Goal: Communication & Community: Answer question/provide support

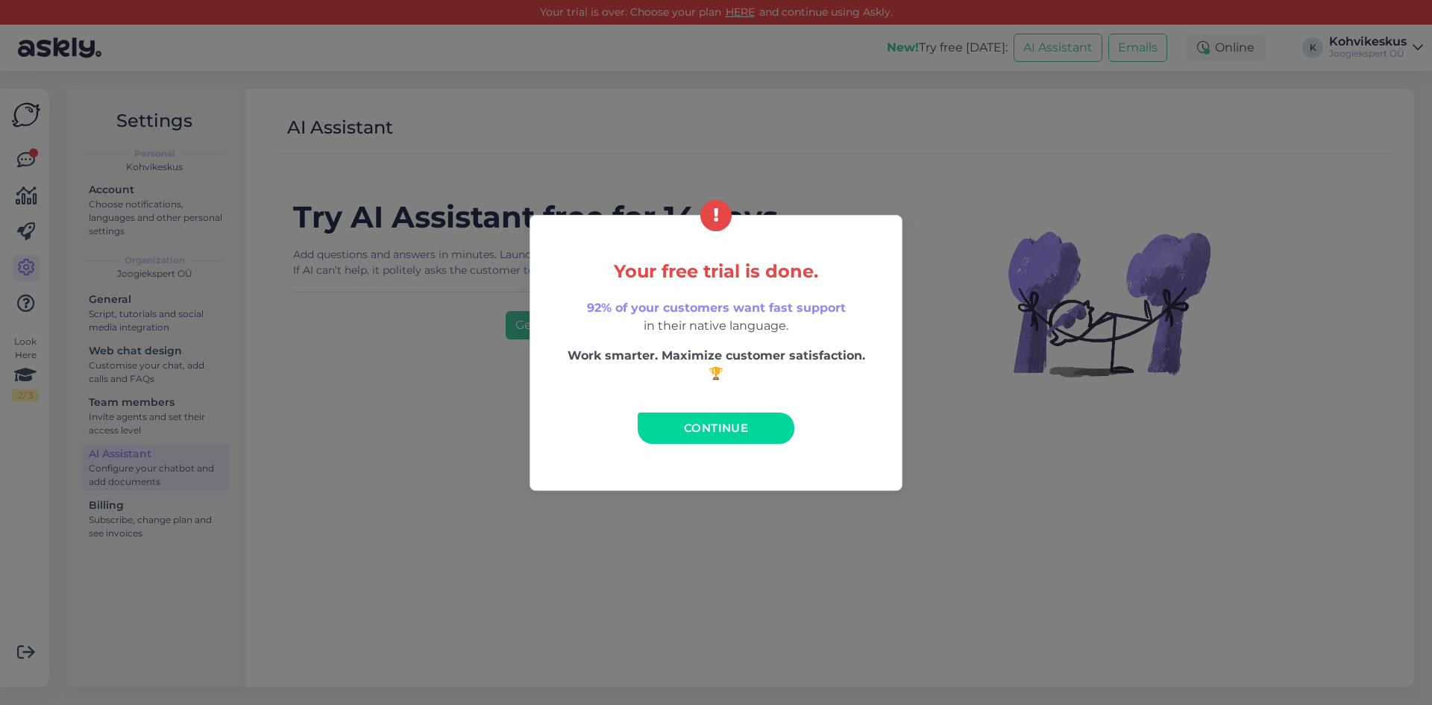
click at [677, 422] on link "Continue" at bounding box center [716, 428] width 157 height 31
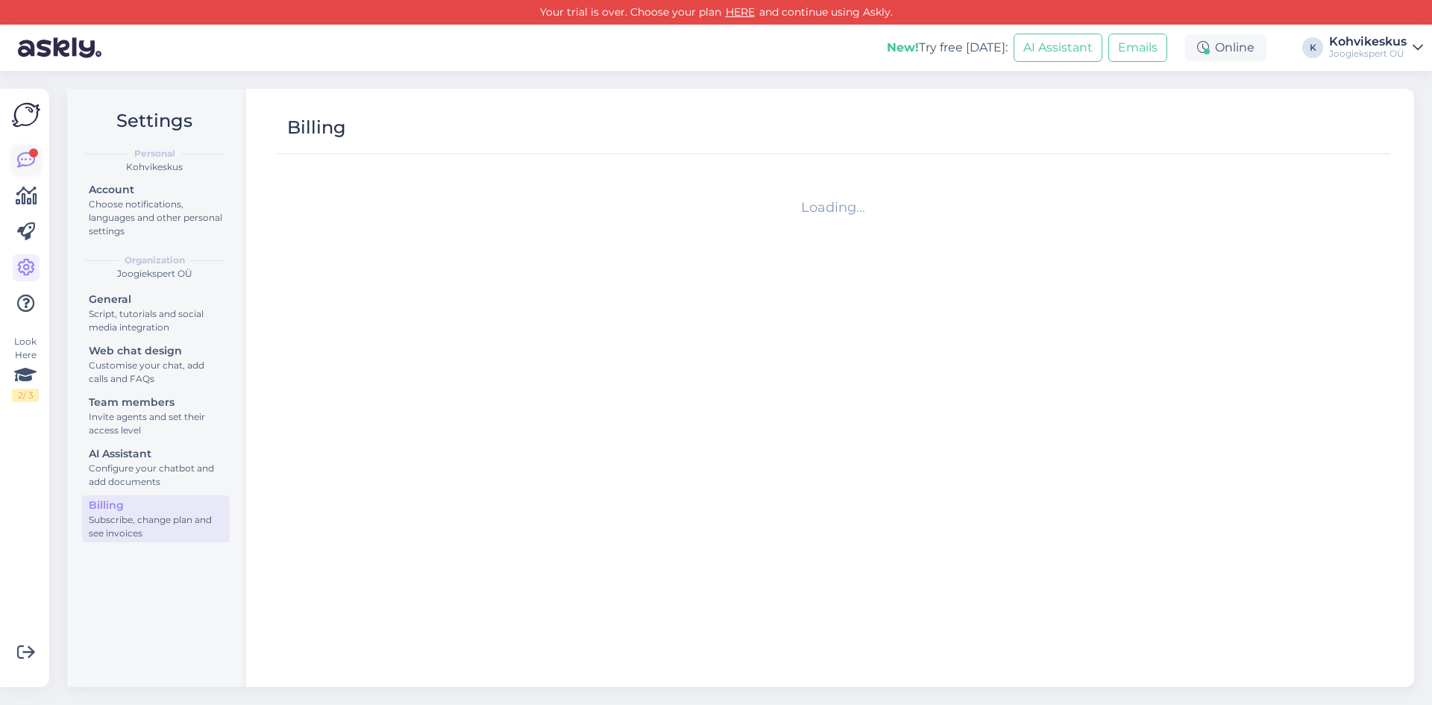
click at [28, 160] on icon at bounding box center [26, 160] width 18 height 18
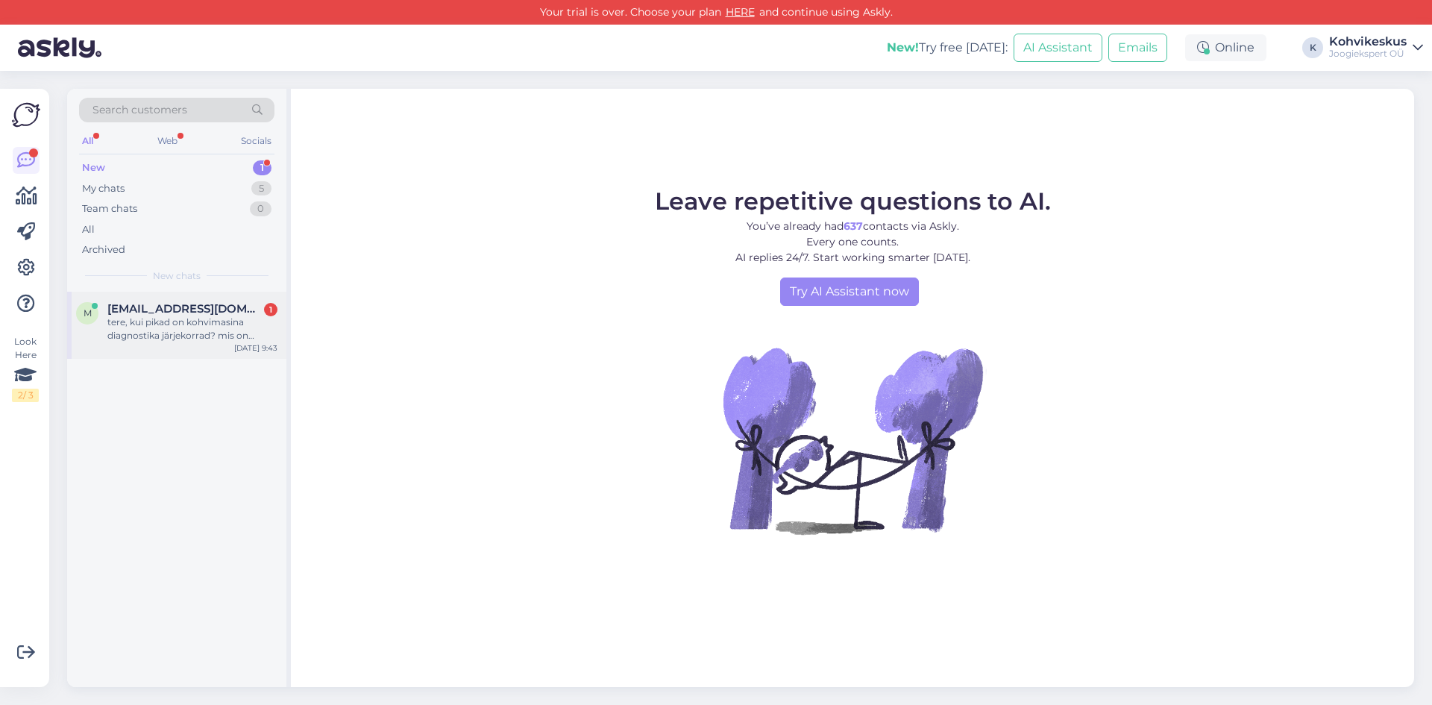
click at [187, 317] on div "tere, kui pikad on kohvimasina diagnostika järjekorrad? mis on diagnostika hind…" at bounding box center [192, 329] width 170 height 27
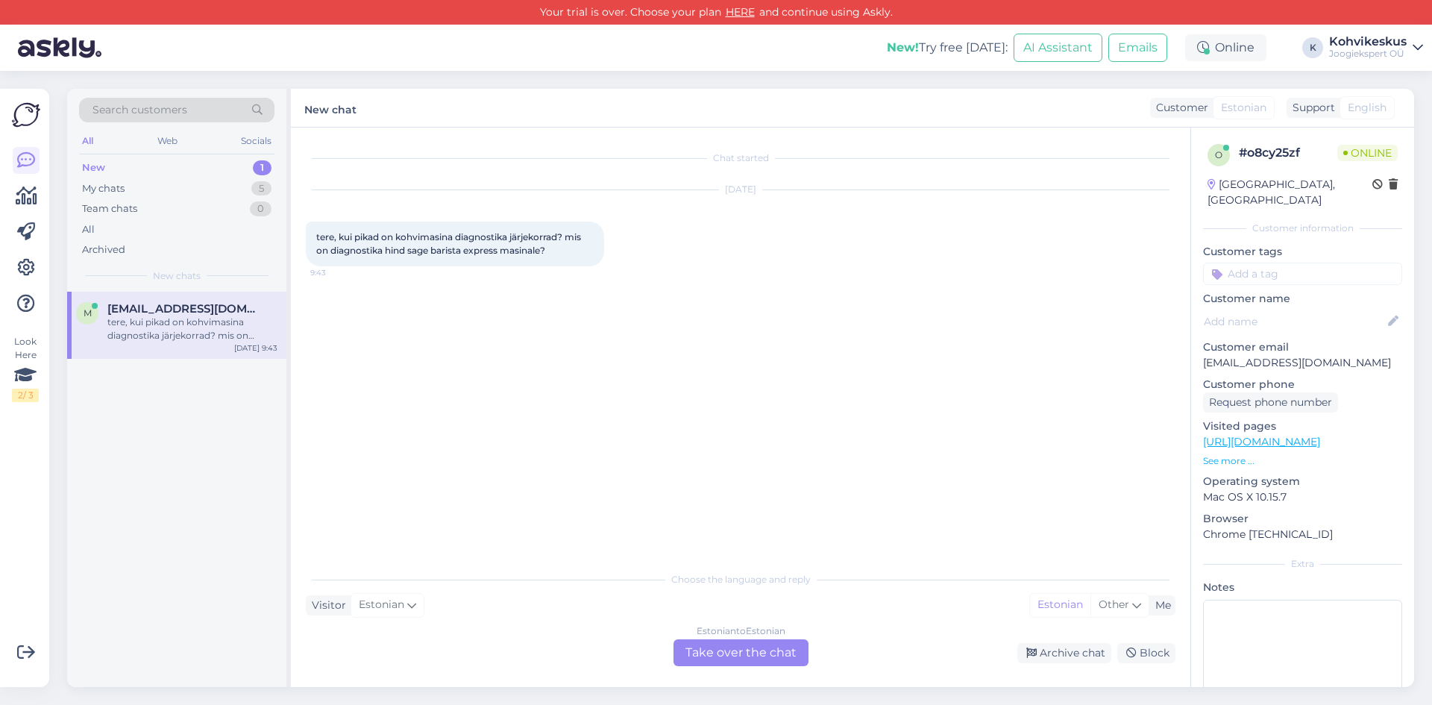
click at [785, 651] on div "Estonian to Estonian Take over the chat" at bounding box center [741, 652] width 135 height 27
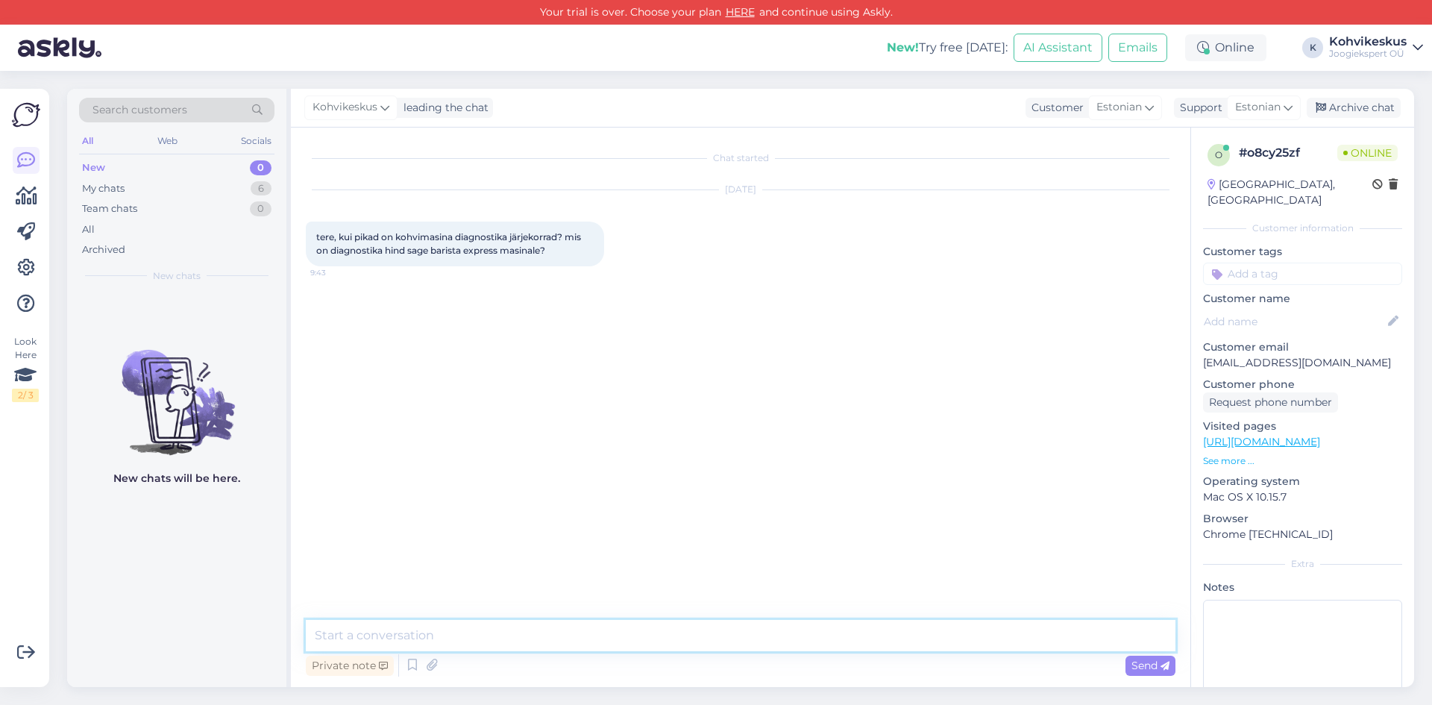
click at [459, 628] on textarea at bounding box center [741, 635] width 870 height 31
paste textarea "[URL][DOMAIN_NAME]"
type textarea "Tere! Sage masinaga soovitame pöörduda CoffeeMaster [PERSON_NAME]: [URL][DOMAIN…"
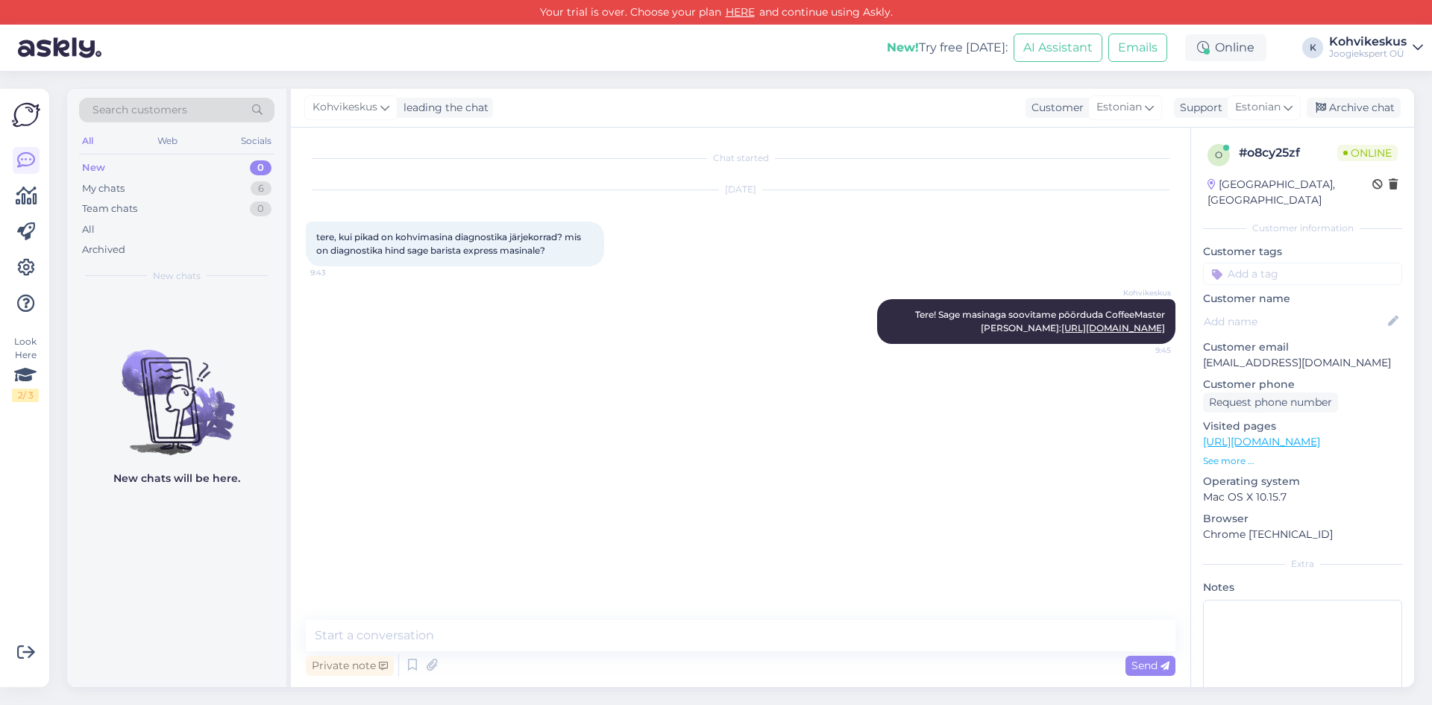
click at [546, 85] on div "Search customers All Web Socials New 0 My chats 6 Team chats 0 All Archived New…" at bounding box center [745, 388] width 1374 height 634
click at [736, 652] on div "Private note Send" at bounding box center [741, 665] width 870 height 28
click at [721, 626] on textarea at bounding box center [741, 635] width 870 height 31
click at [613, 75] on div "Search customers All Web Socials New 0 My chats 6 Team chats 0 All Archived New…" at bounding box center [745, 388] width 1374 height 634
click at [213, 188] on div "My chats 6" at bounding box center [176, 188] width 195 height 21
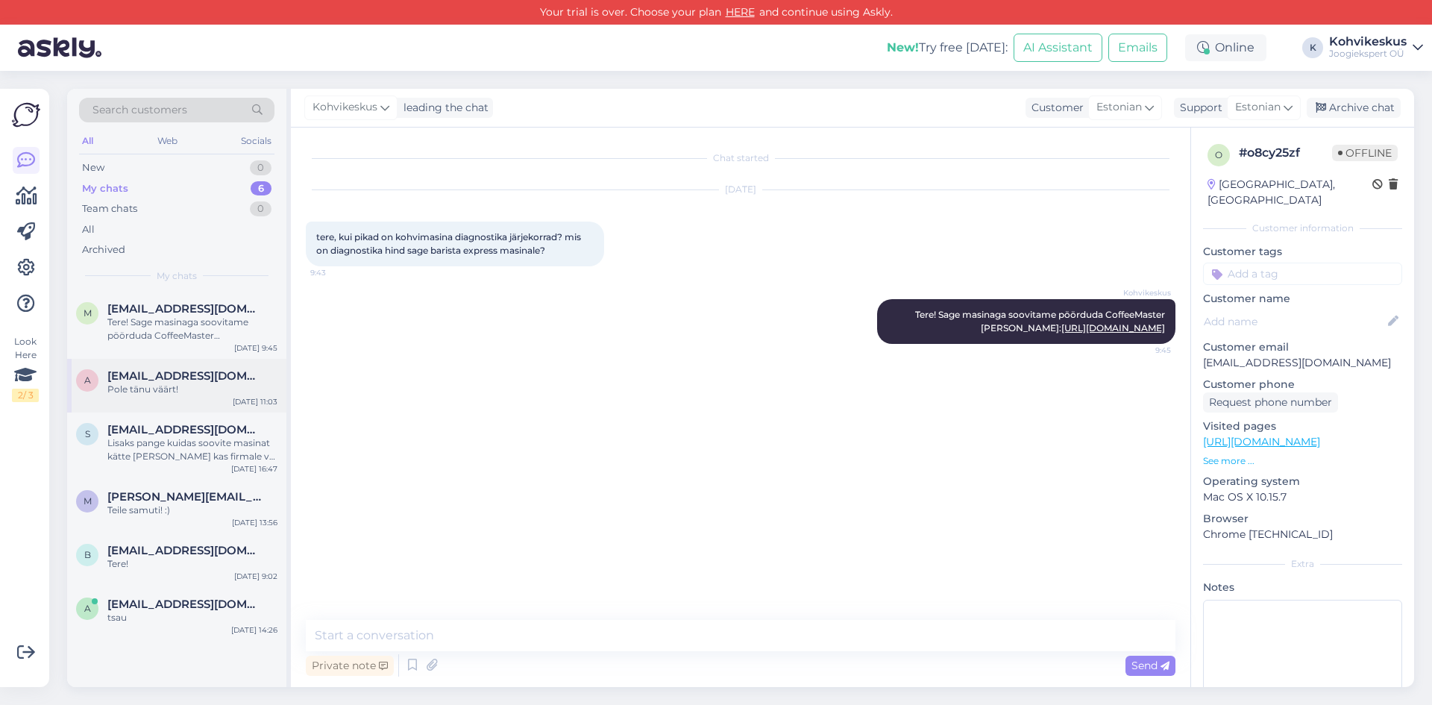
click at [162, 397] on div "a [EMAIL_ADDRESS][DOMAIN_NAME] Pole tänu väärt! [DATE] 11:03" at bounding box center [176, 386] width 219 height 54
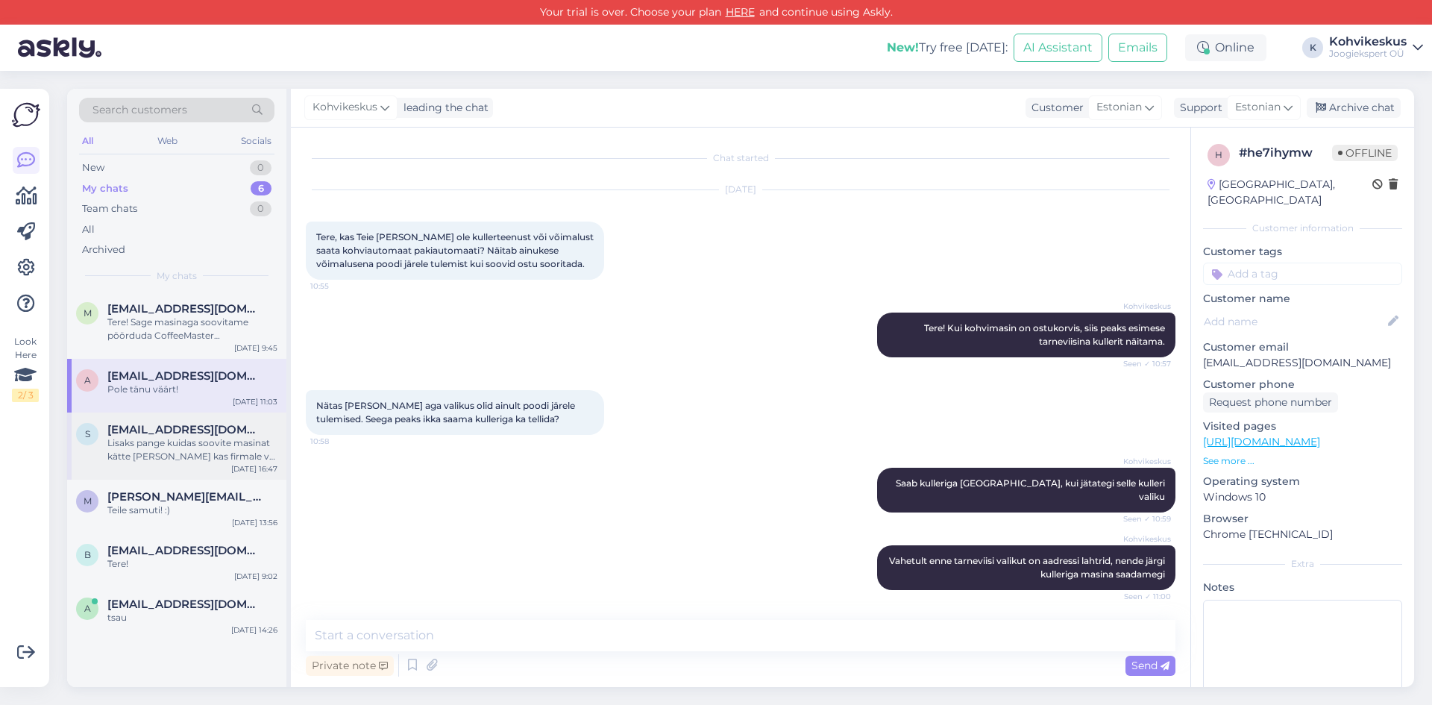
scroll to position [283, 0]
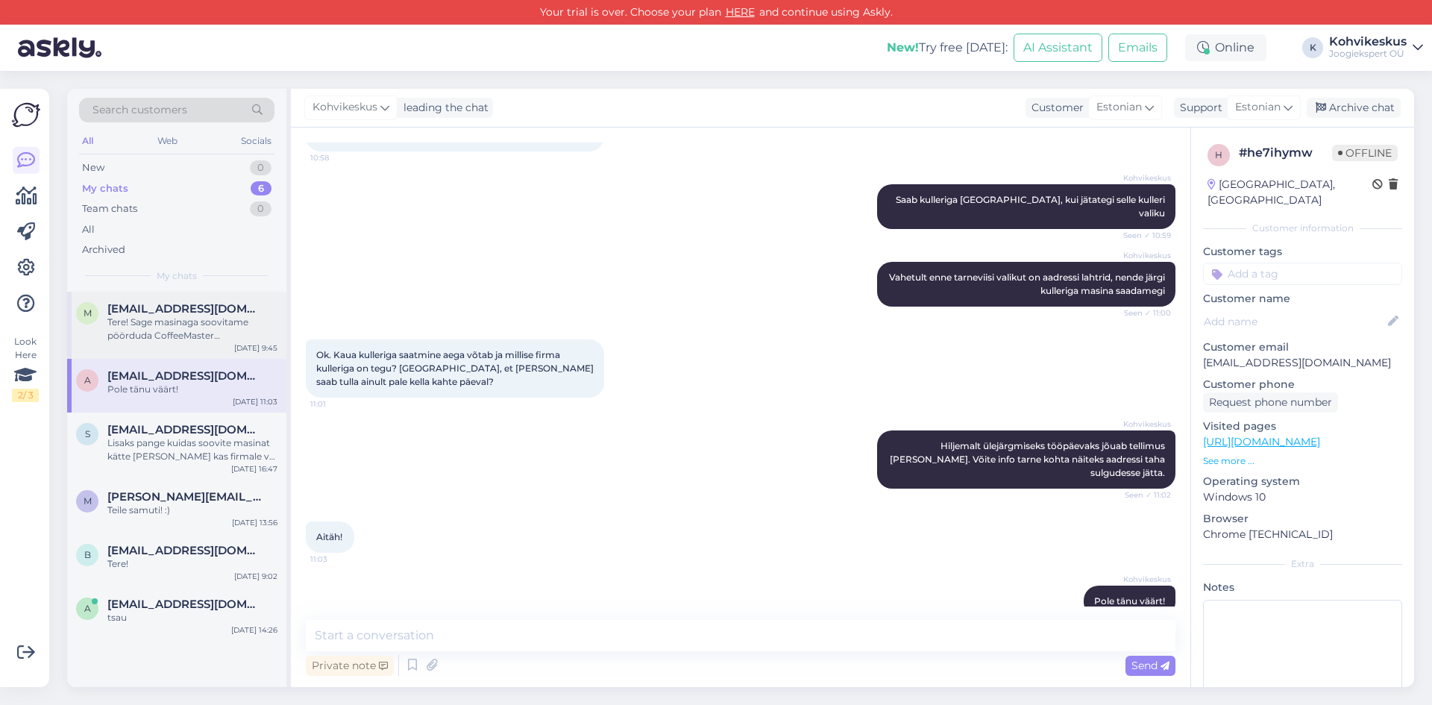
click at [175, 317] on div "Tere! Sage masinaga soovitame pöörduda CoffeeMaster [PERSON_NAME]: [URL][DOMAIN…" at bounding box center [192, 329] width 170 height 27
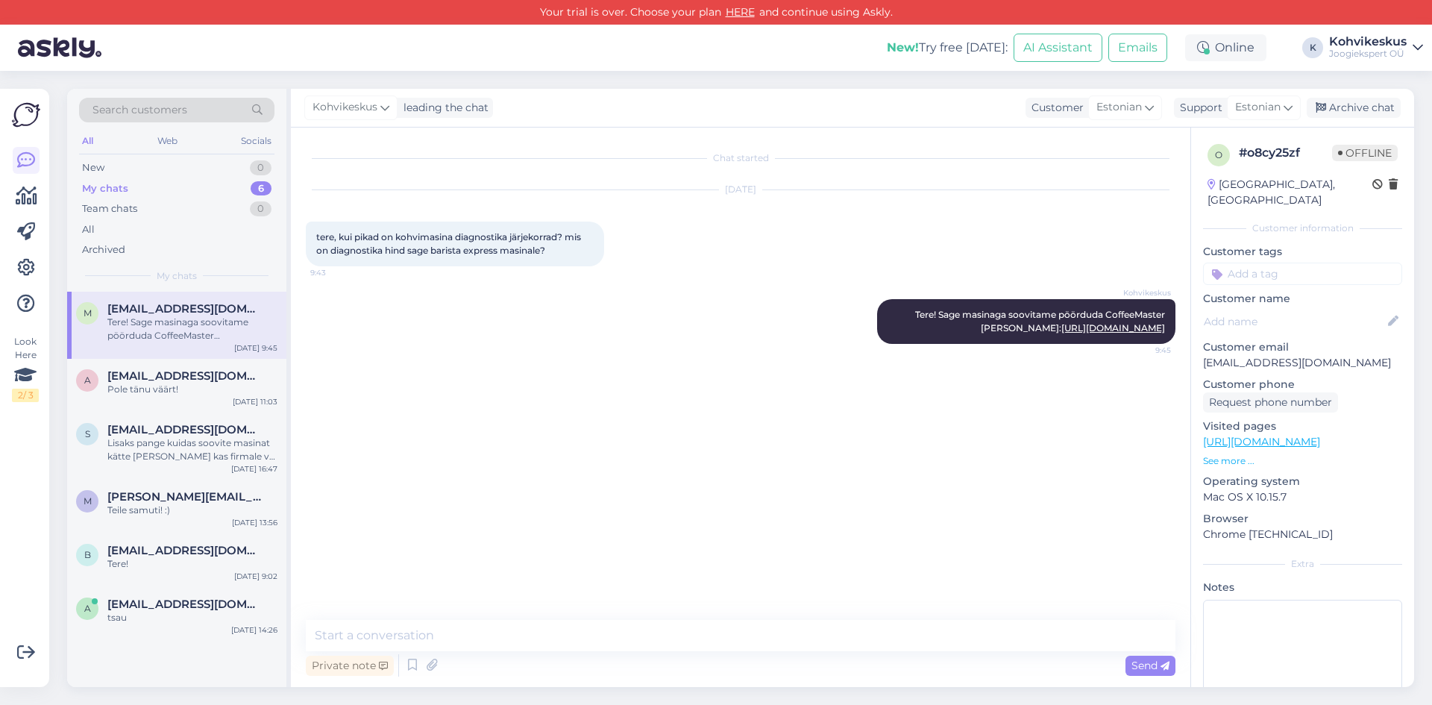
scroll to position [0, 0]
click at [33, 191] on icon at bounding box center [27, 196] width 22 height 18
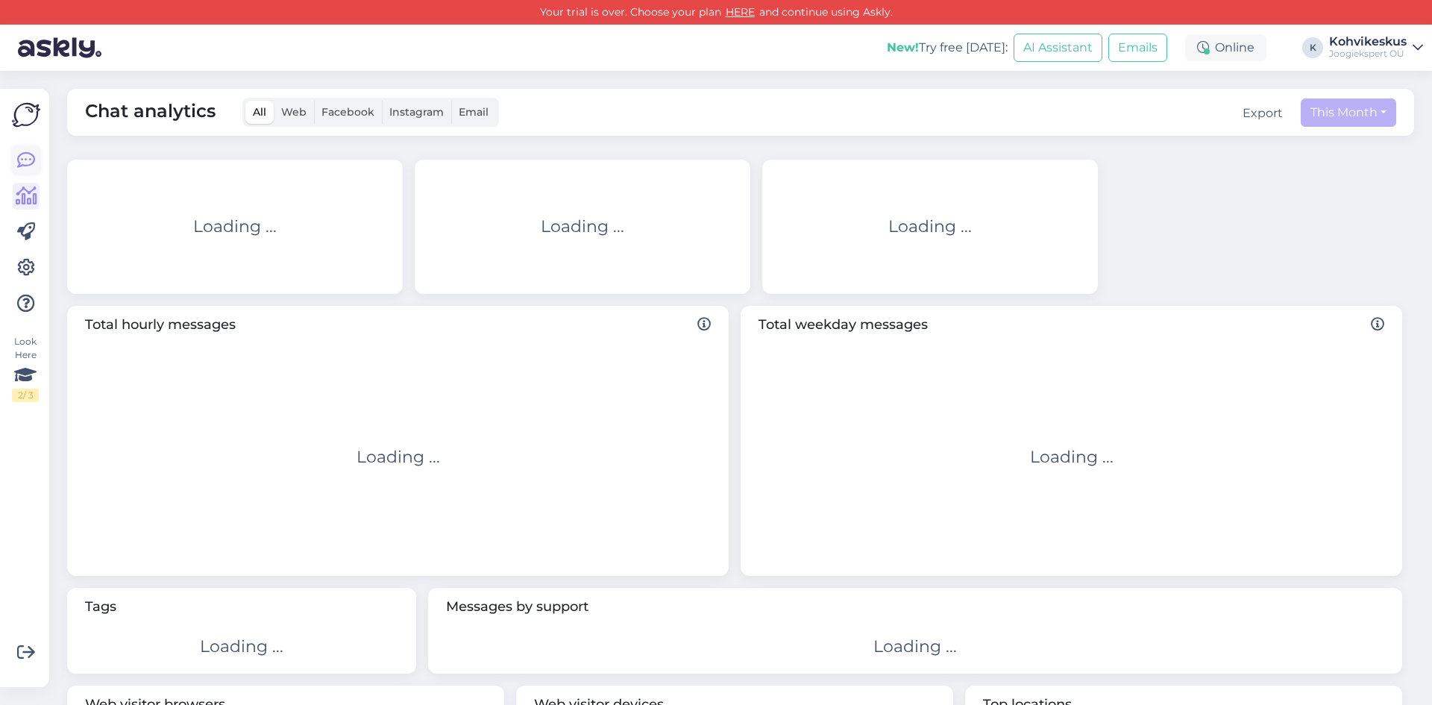
click at [28, 158] on icon at bounding box center [26, 160] width 18 height 18
